Goal: Task Accomplishment & Management: Complete application form

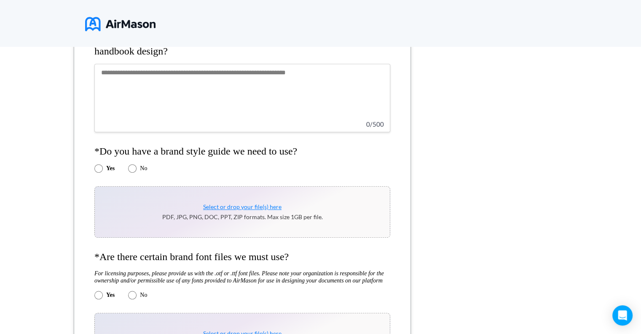
scroll to position [379, 0]
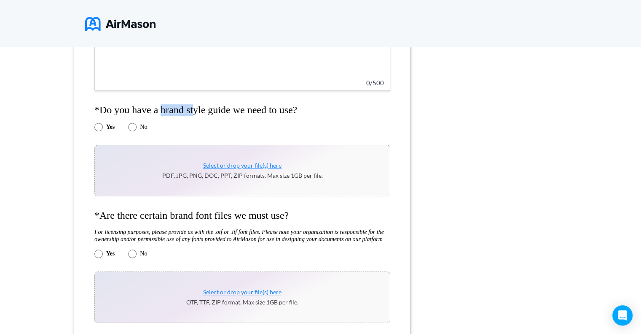
drag, startPoint x: 162, startPoint y: 111, endPoint x: 193, endPoint y: 113, distance: 30.5
click at [193, 113] on h4 "*Do you have a brand style guide we need to use?" at bounding box center [242, 110] width 296 height 12
click at [202, 114] on h4 "*Do you have a brand style guide we need to use?" at bounding box center [242, 110] width 296 height 12
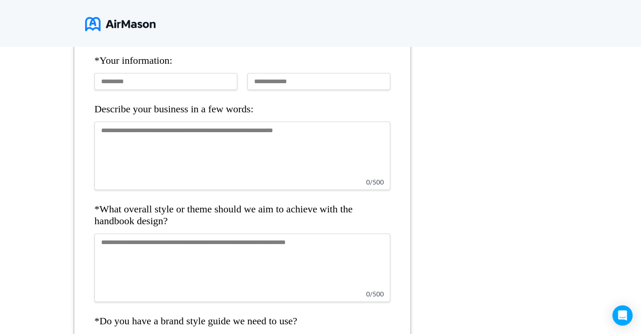
scroll to position [84, 0]
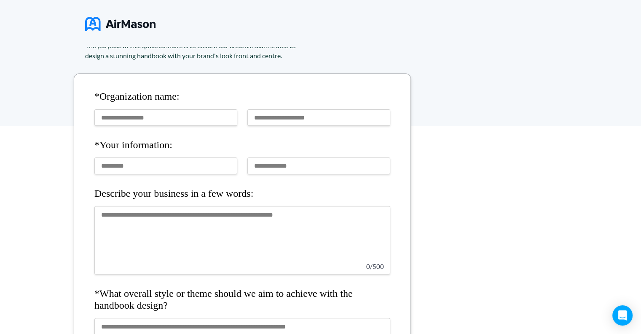
scroll to position [169, 0]
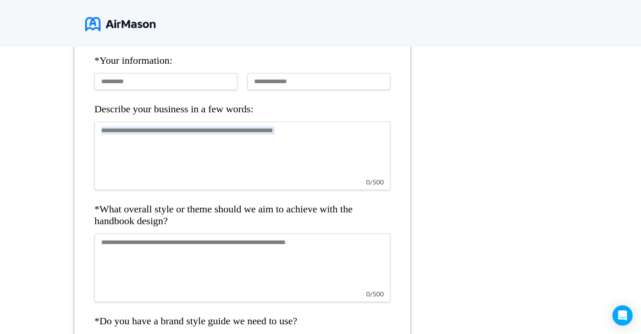
drag, startPoint x: 367, startPoint y: 182, endPoint x: 392, endPoint y: 187, distance: 25.8
click at [384, 176] on textarea at bounding box center [242, 155] width 296 height 68
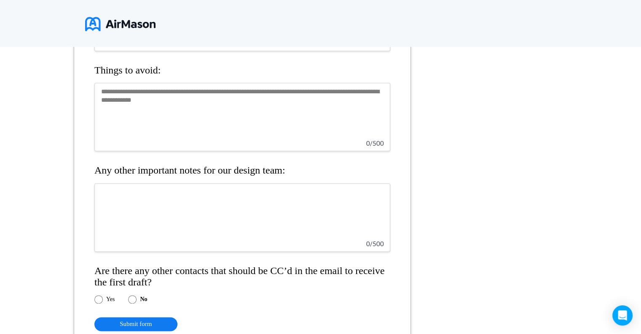
scroll to position [970, 0]
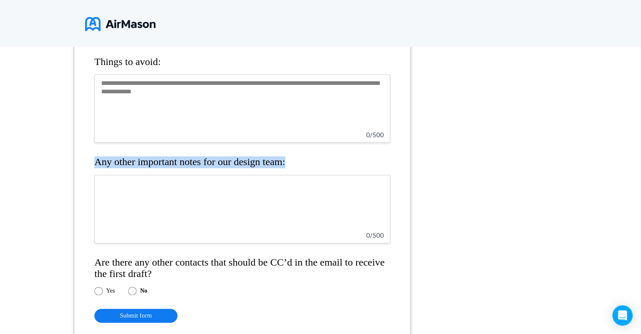
drag, startPoint x: 93, startPoint y: 157, endPoint x: 291, endPoint y: 157, distance: 197.8
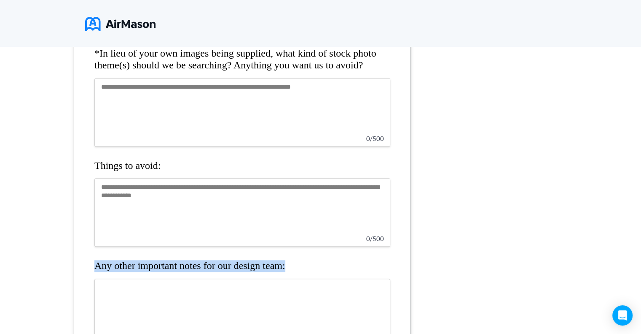
scroll to position [885, 0]
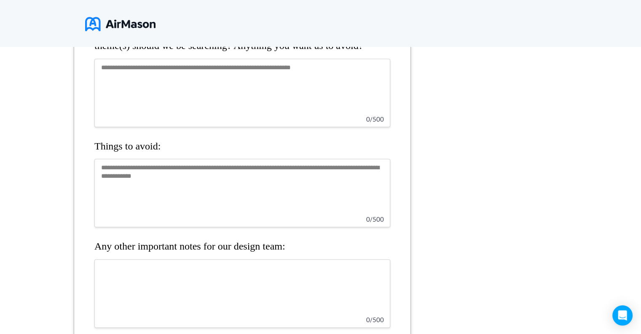
click at [281, 187] on textarea at bounding box center [242, 193] width 296 height 68
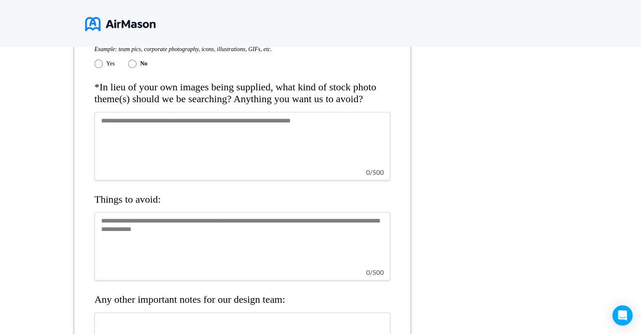
scroll to position [759, 0]
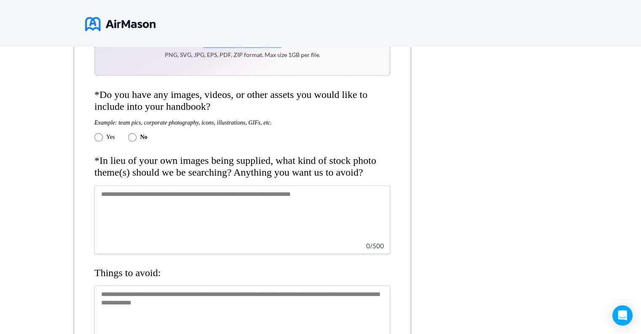
click at [466, 301] on div "*Organization name: *Your information: Describe your business in a few words: 0…" at bounding box center [320, 39] width 641 height 1177
